Goal: Information Seeking & Learning: Learn about a topic

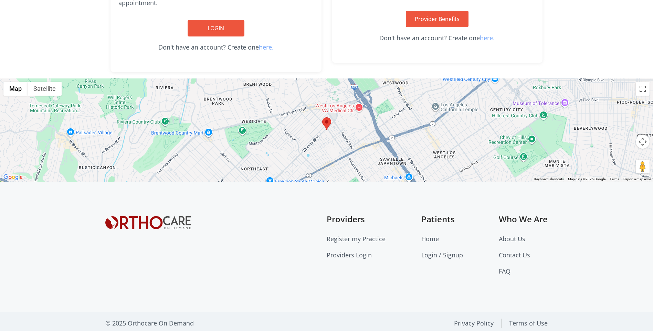
scroll to position [233, 0]
click at [524, 254] on link "Contact Us" at bounding box center [514, 255] width 31 height 8
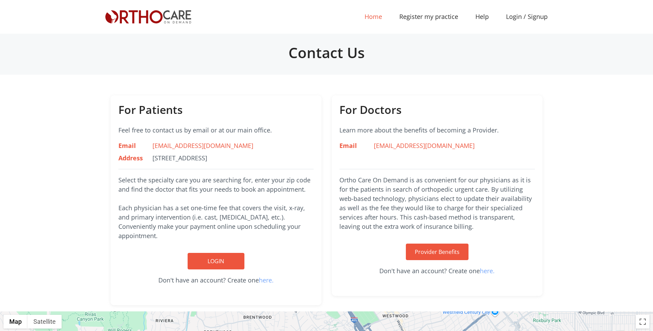
click at [377, 18] on link "Home (current)" at bounding box center [373, 16] width 35 height 15
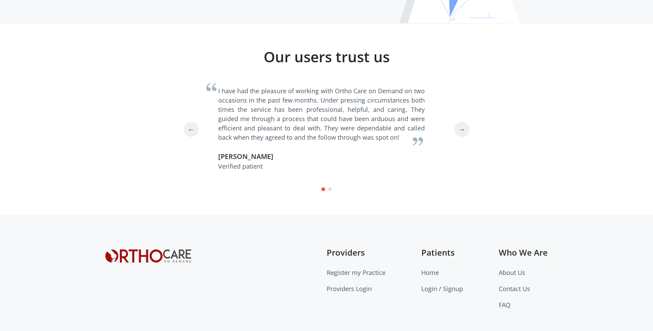
scroll to position [1898, 0]
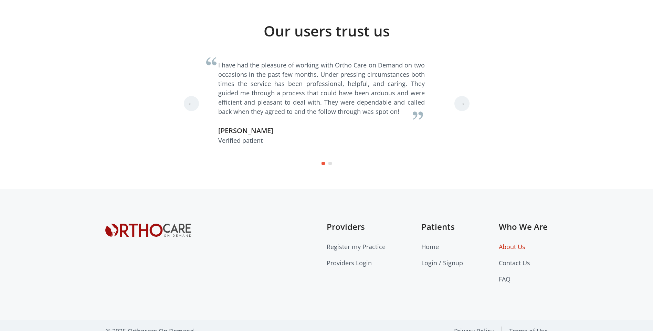
click at [511, 243] on link "About Us" at bounding box center [512, 247] width 26 height 8
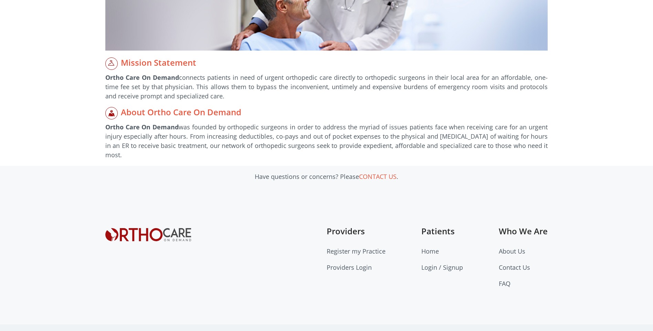
scroll to position [167, 0]
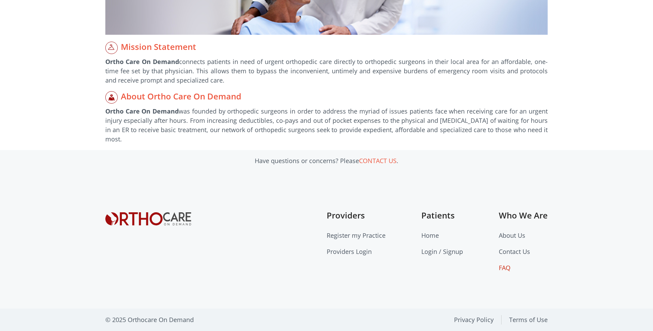
click at [504, 267] on link "FAQ" at bounding box center [505, 268] width 12 height 8
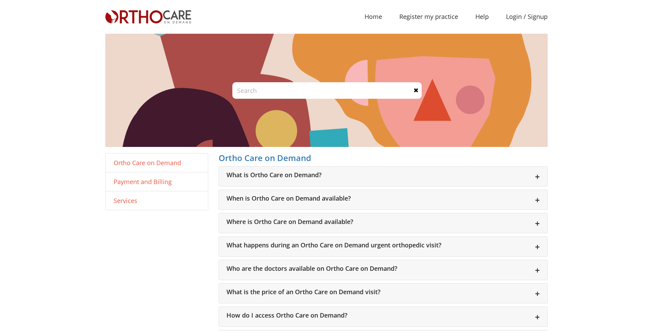
scroll to position [115, 0]
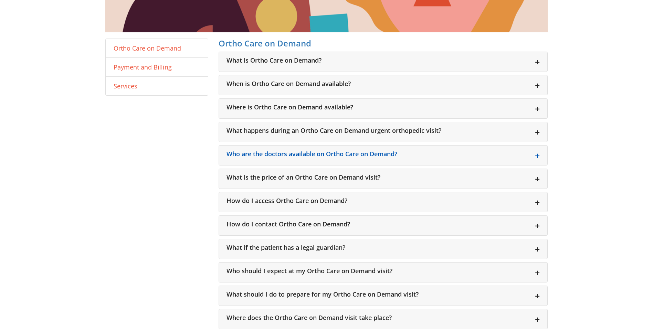
click at [343, 156] on h6 "Who are the doctors available on Ortho Care on Demand?" at bounding box center [382, 154] width 313 height 8
